Goal: Information Seeking & Learning: Find specific page/section

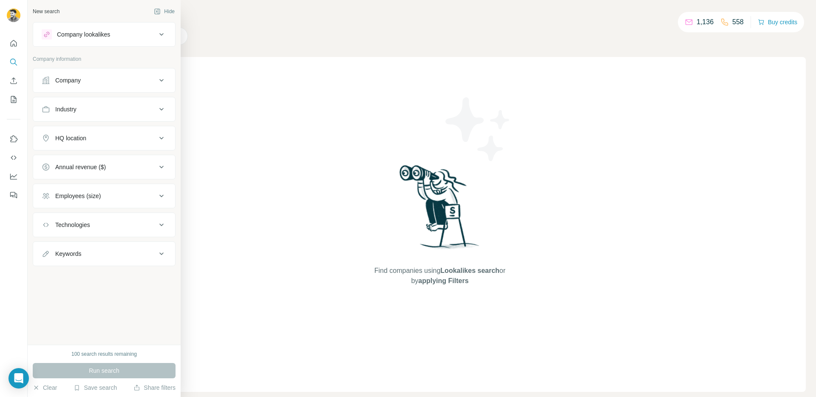
click at [74, 86] on button "Company" at bounding box center [104, 80] width 142 height 20
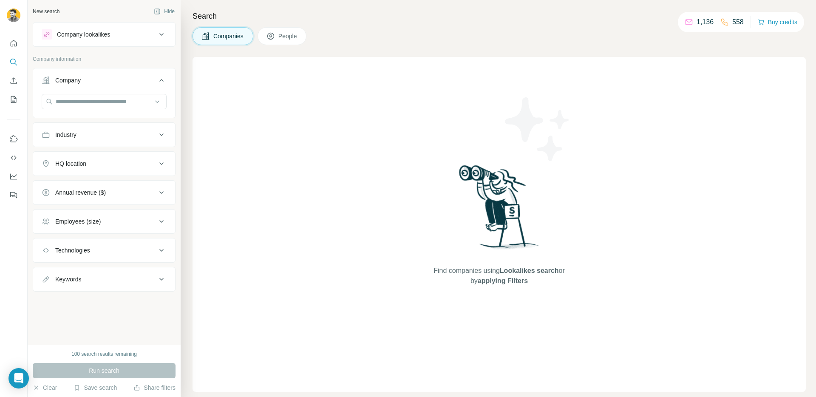
click at [81, 139] on button "Industry" at bounding box center [104, 135] width 142 height 20
click at [80, 154] on input at bounding box center [99, 155] width 105 height 9
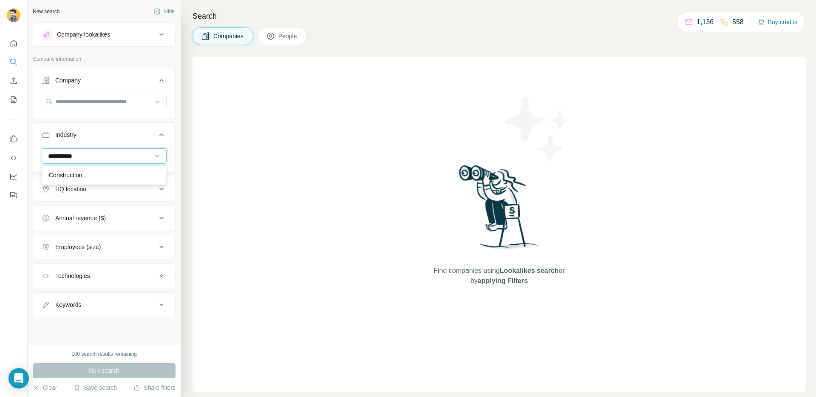
type input "**********"
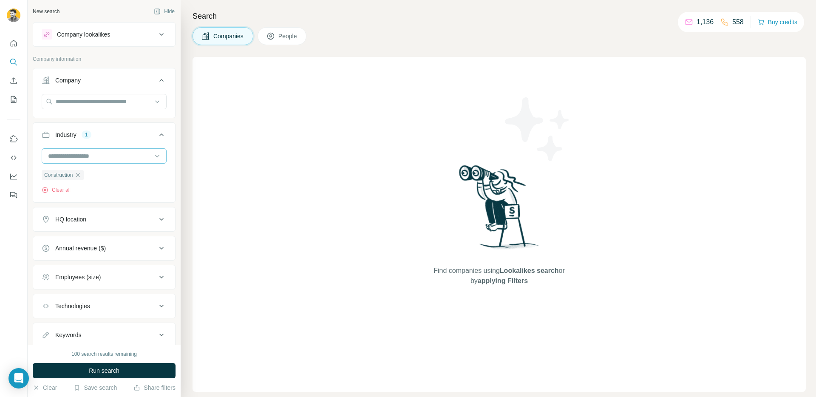
click at [78, 154] on input at bounding box center [99, 155] width 105 height 9
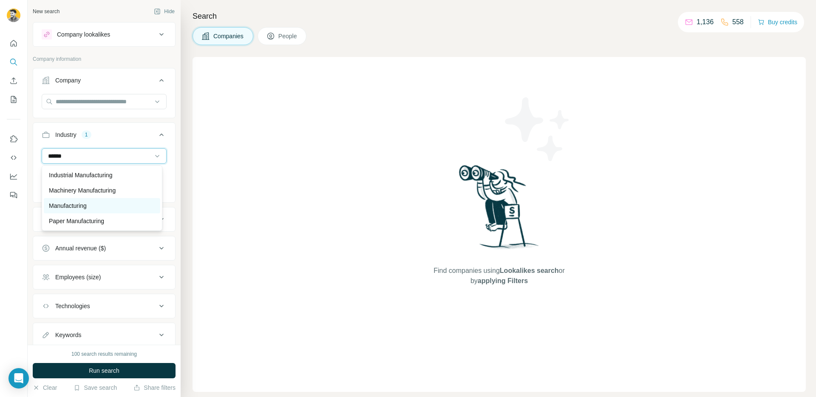
type input "******"
drag, startPoint x: 76, startPoint y: 209, endPoint x: 96, endPoint y: 167, distance: 46.6
click at [76, 209] on p "Manufacturing" at bounding box center [68, 206] width 38 height 9
click at [108, 151] on div at bounding box center [99, 156] width 105 height 14
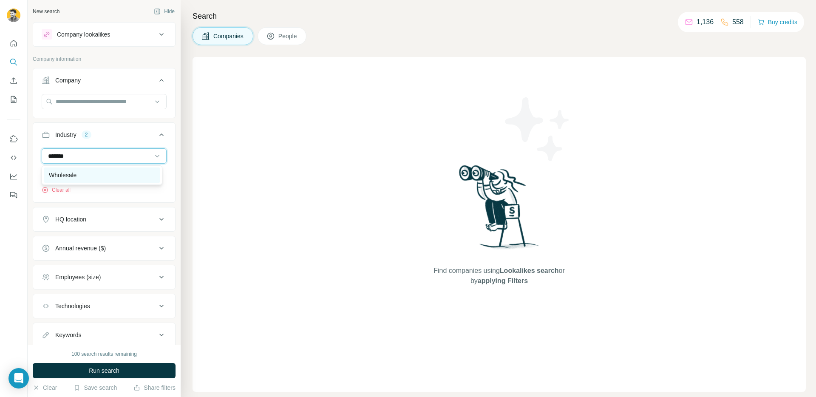
type input "*******"
click at [114, 171] on div "Wholesale" at bounding box center [102, 175] width 106 height 9
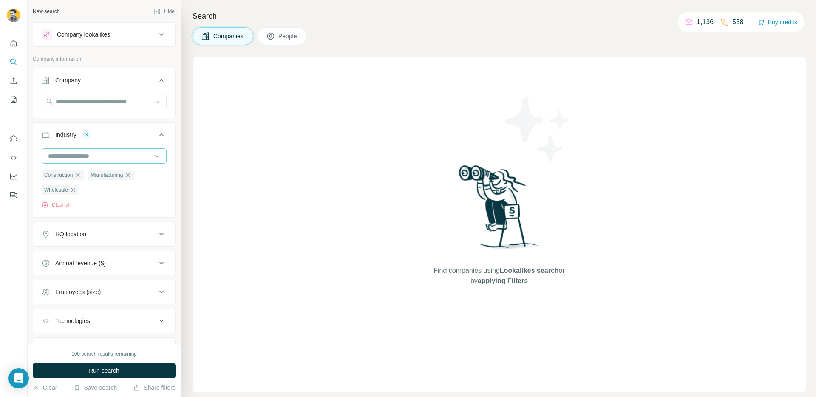
click at [117, 158] on input at bounding box center [99, 155] width 105 height 9
click at [108, 156] on input at bounding box center [99, 155] width 105 height 9
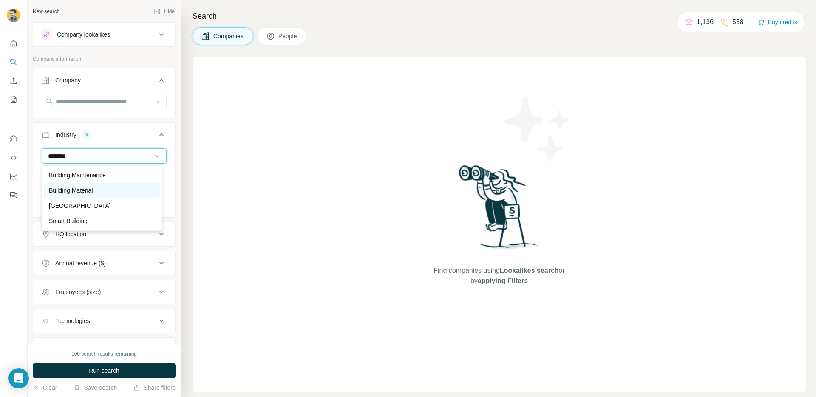
type input "********"
click at [104, 189] on div "Building Material" at bounding box center [102, 190] width 106 height 9
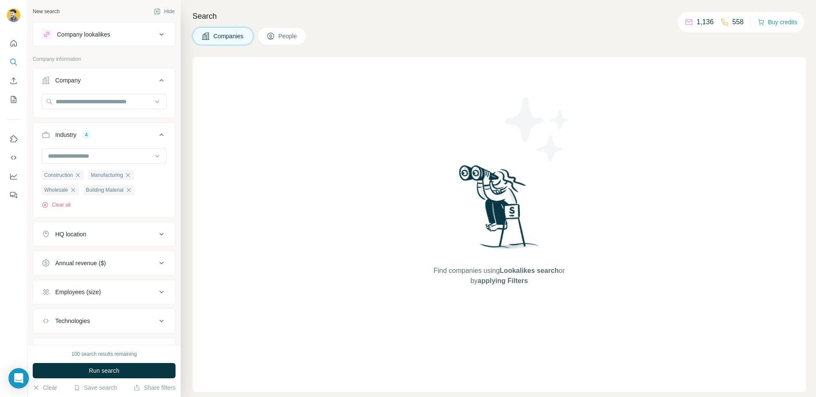
click at [110, 257] on button "Annual revenue ($)" at bounding box center [104, 263] width 142 height 20
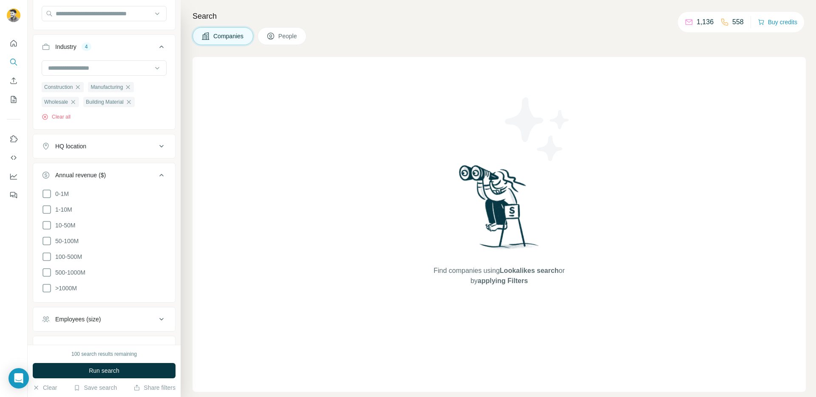
scroll to position [102, 0]
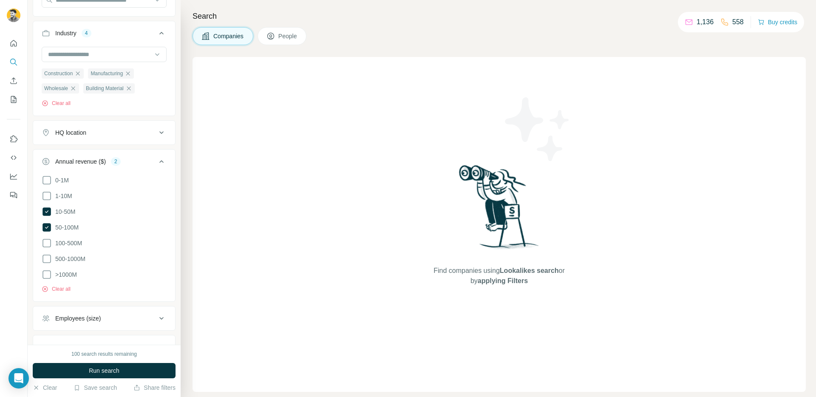
click at [85, 310] on button "Employees (size)" at bounding box center [104, 318] width 142 height 20
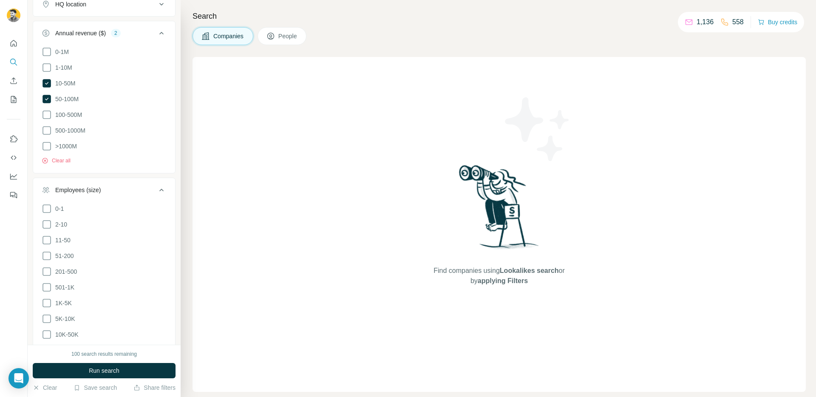
scroll to position [238, 0]
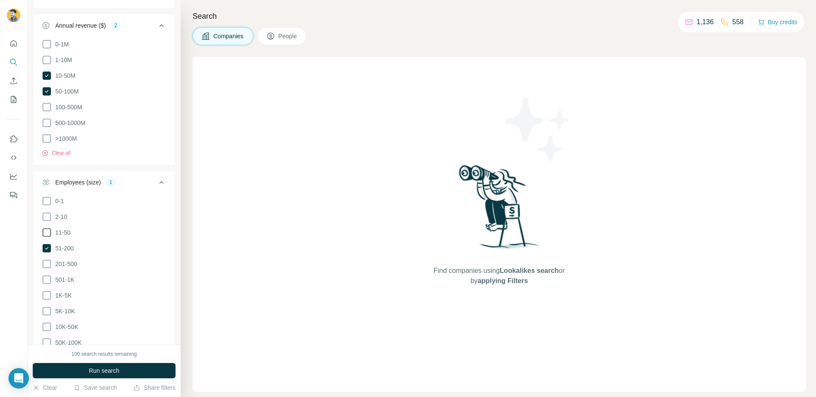
click at [64, 228] on span "11-50" at bounding box center [61, 232] width 19 height 9
click at [63, 231] on span "11-50" at bounding box center [61, 232] width 19 height 9
click at [59, 259] on label "201-500" at bounding box center [59, 264] width 35 height 10
click at [141, 176] on button "Employees (size) 2" at bounding box center [104, 184] width 142 height 24
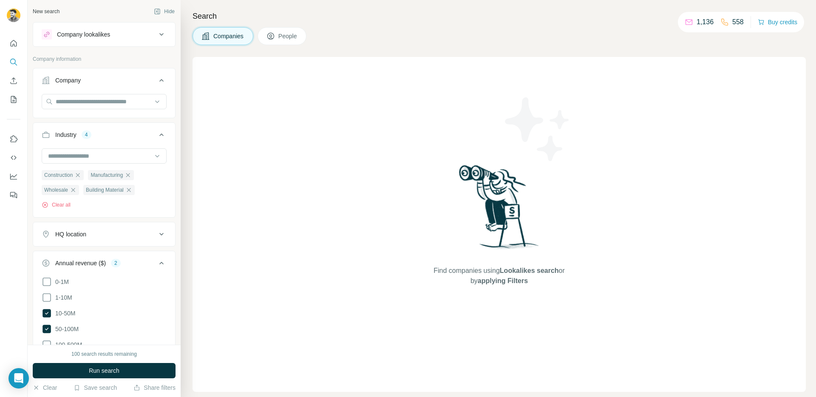
click at [148, 265] on div "Annual revenue ($) 2" at bounding box center [99, 263] width 115 height 9
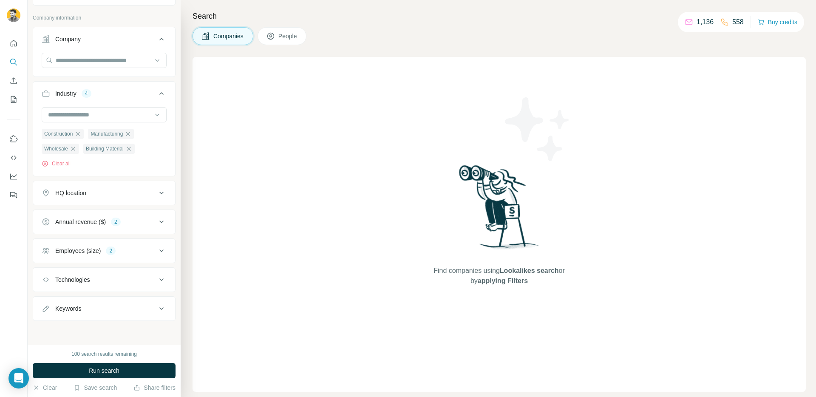
click at [122, 184] on button "HQ location" at bounding box center [104, 193] width 142 height 20
click at [98, 216] on input "text" at bounding box center [104, 214] width 125 height 15
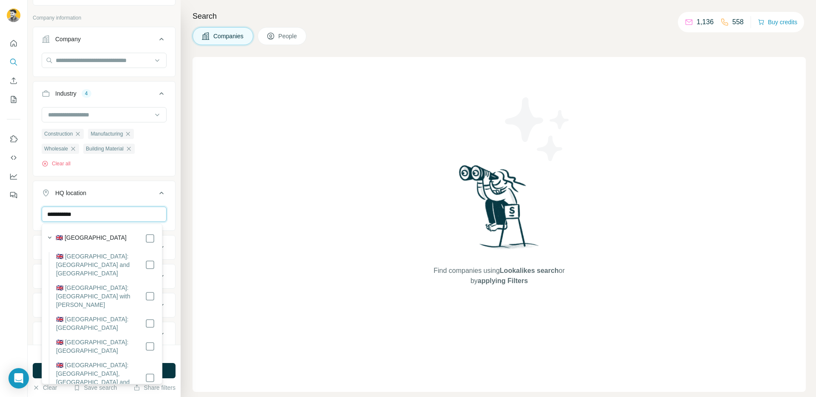
type input "**********"
click at [96, 235] on label "🇬🇧 [GEOGRAPHIC_DATA]" at bounding box center [91, 238] width 71 height 10
click at [120, 195] on div "HQ location 1" at bounding box center [99, 193] width 115 height 9
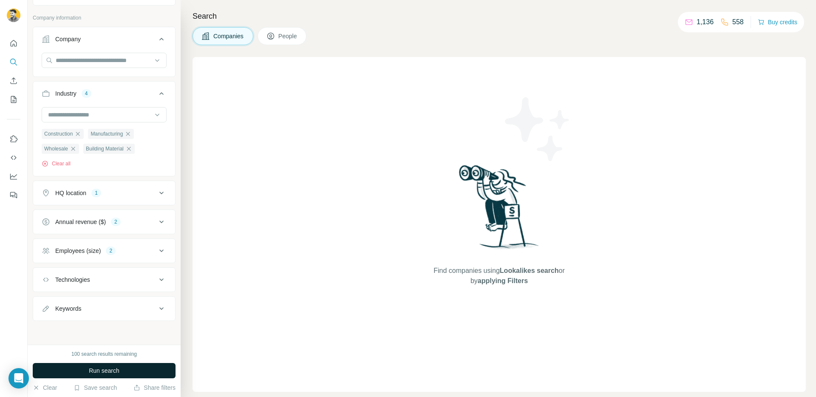
click at [117, 374] on span "Run search" at bounding box center [104, 371] width 31 height 9
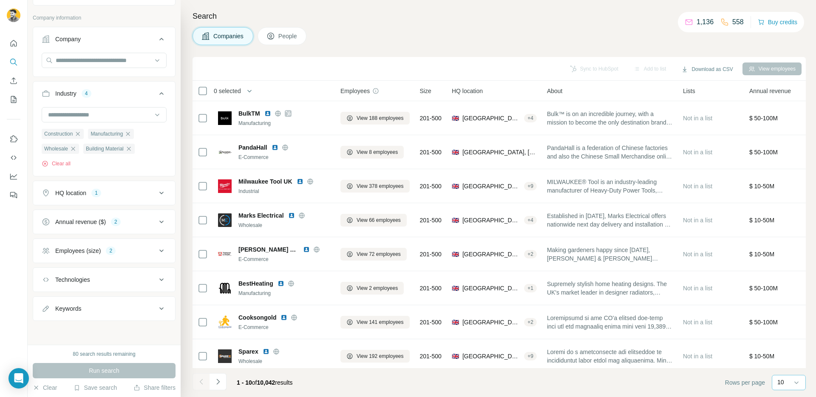
click at [778, 381] on p "10" at bounding box center [781, 382] width 7 height 9
click at [617, 379] on footer "1 - 10 of 10,042 results Rows per page 10" at bounding box center [500, 382] width 614 height 29
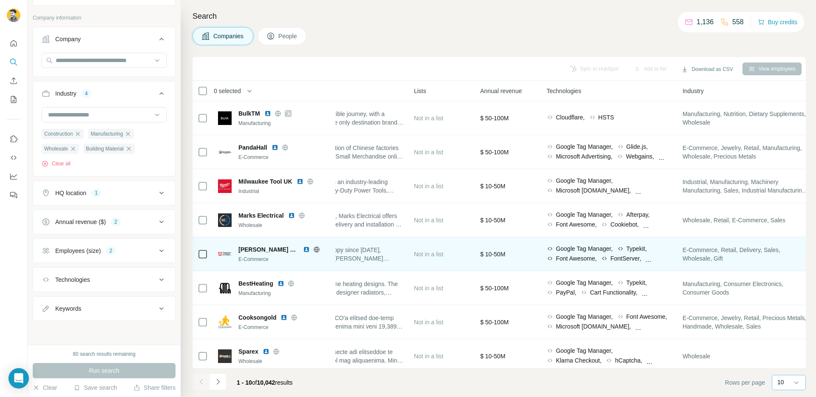
scroll to position [0, 335]
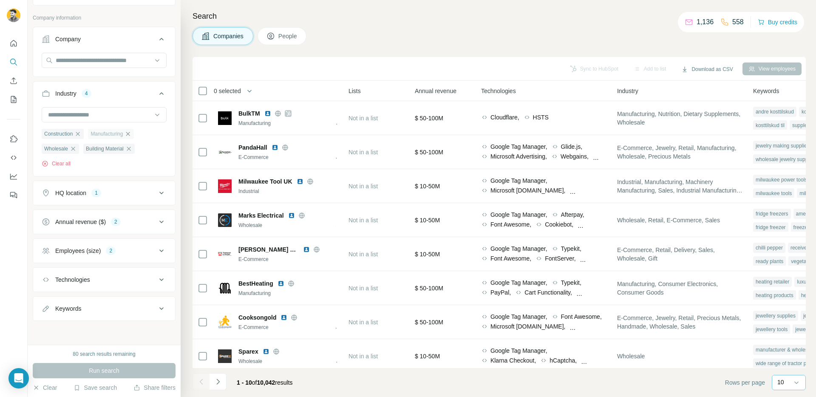
click at [128, 135] on icon "button" at bounding box center [128, 134] width 7 height 7
click at [121, 134] on icon "button" at bounding box center [119, 134] width 7 height 7
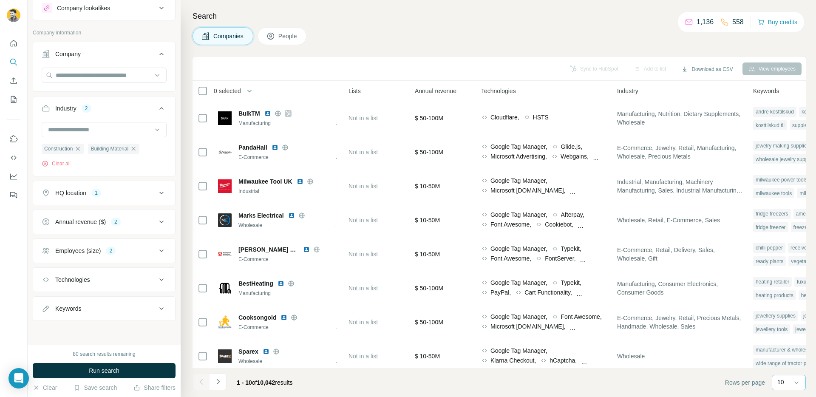
scroll to position [26, 0]
click at [119, 371] on span "Run search" at bounding box center [104, 371] width 31 height 9
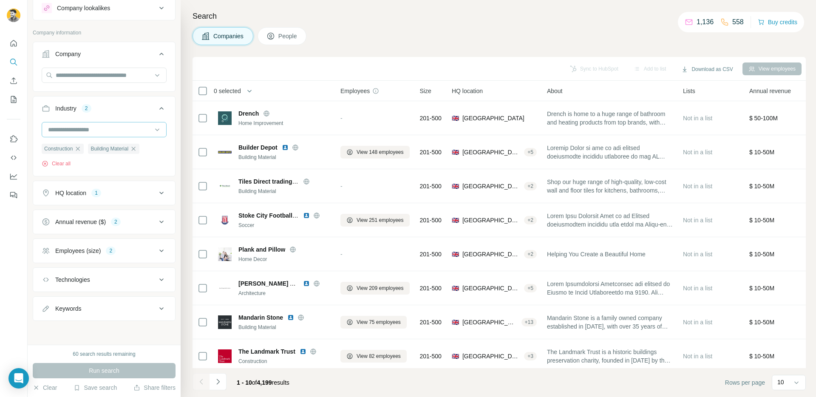
click at [116, 128] on input at bounding box center [99, 129] width 105 height 9
type input "***"
click at [156, 94] on ul "Company Industry 2 Construction Building Material Clear all HQ location 1 Annua…" at bounding box center [104, 181] width 143 height 279
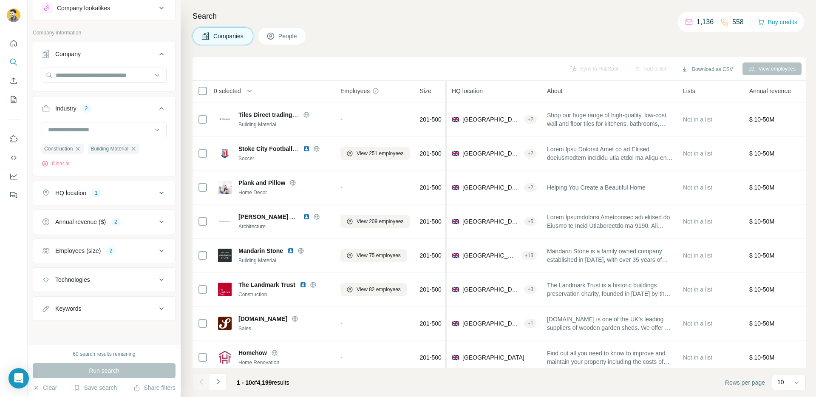
scroll to position [73, 0]
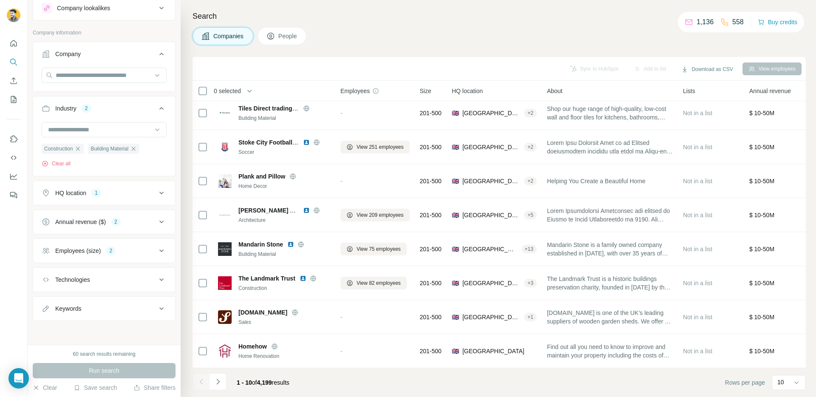
drag, startPoint x: 276, startPoint y: 381, endPoint x: 260, endPoint y: 381, distance: 16.2
click at [260, 381] on span "1 - 10 of 4,199 results" at bounding box center [263, 382] width 53 height 7
copy span "4,199"
